Goal: Task Accomplishment & Management: Manage account settings

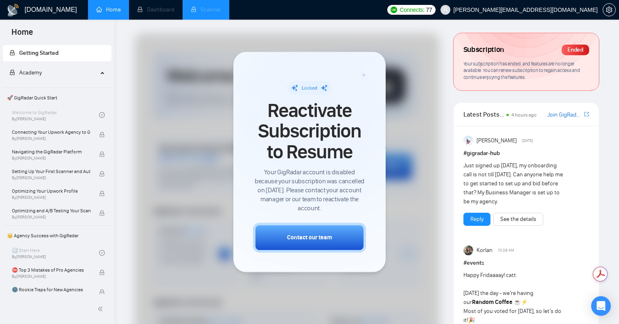
click at [201, 9] on li "Scanner" at bounding box center [206, 10] width 47 height 20
click at [161, 12] on li "Dashboard" at bounding box center [156, 10] width 54 height 20
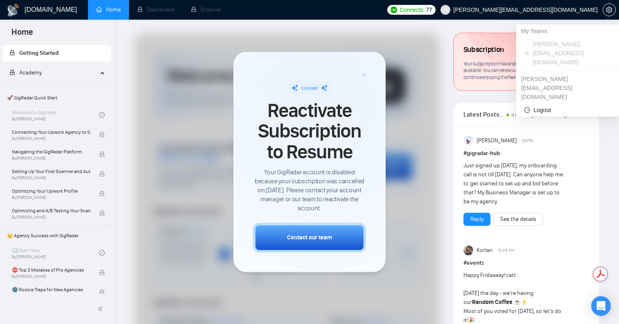
click at [584, 10] on span "[PERSON_NAME][EMAIL_ADDRESS][DOMAIN_NAME]" at bounding box center [525, 10] width 144 height 0
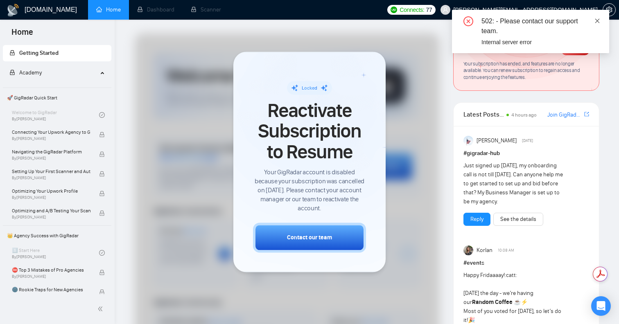
click at [597, 20] on icon "close" at bounding box center [597, 21] width 6 height 6
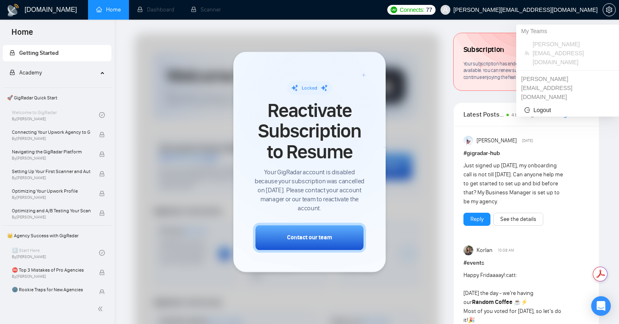
click at [566, 10] on span "oleksandr@ztnk.agency" at bounding box center [525, 10] width 144 height 0
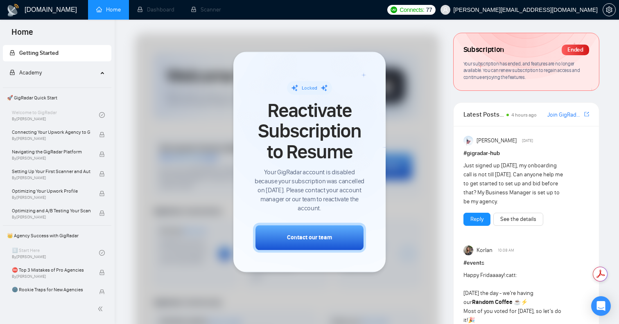
click at [548, 10] on span "oleksandr@ztnk.agency" at bounding box center [525, 10] width 144 height 0
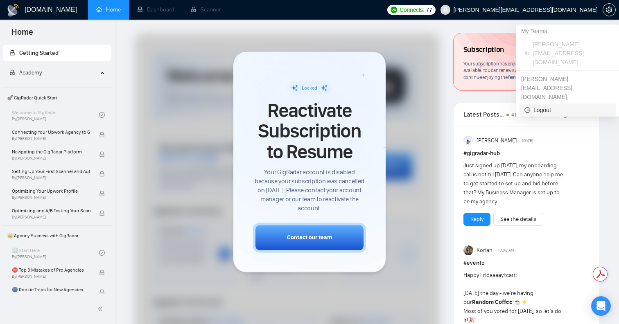
click at [537, 106] on span "Logout" at bounding box center [567, 110] width 86 height 9
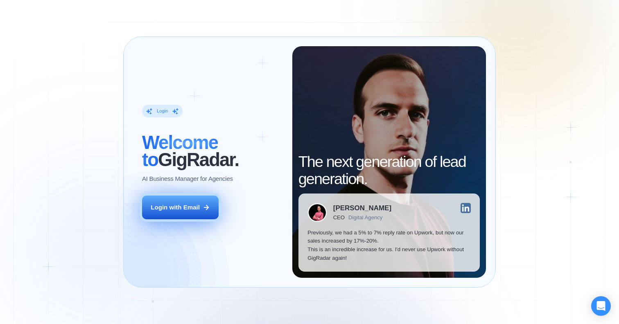
click at [197, 202] on button "Login with Email" at bounding box center [180, 208] width 77 height 24
